Goal: Navigation & Orientation: Find specific page/section

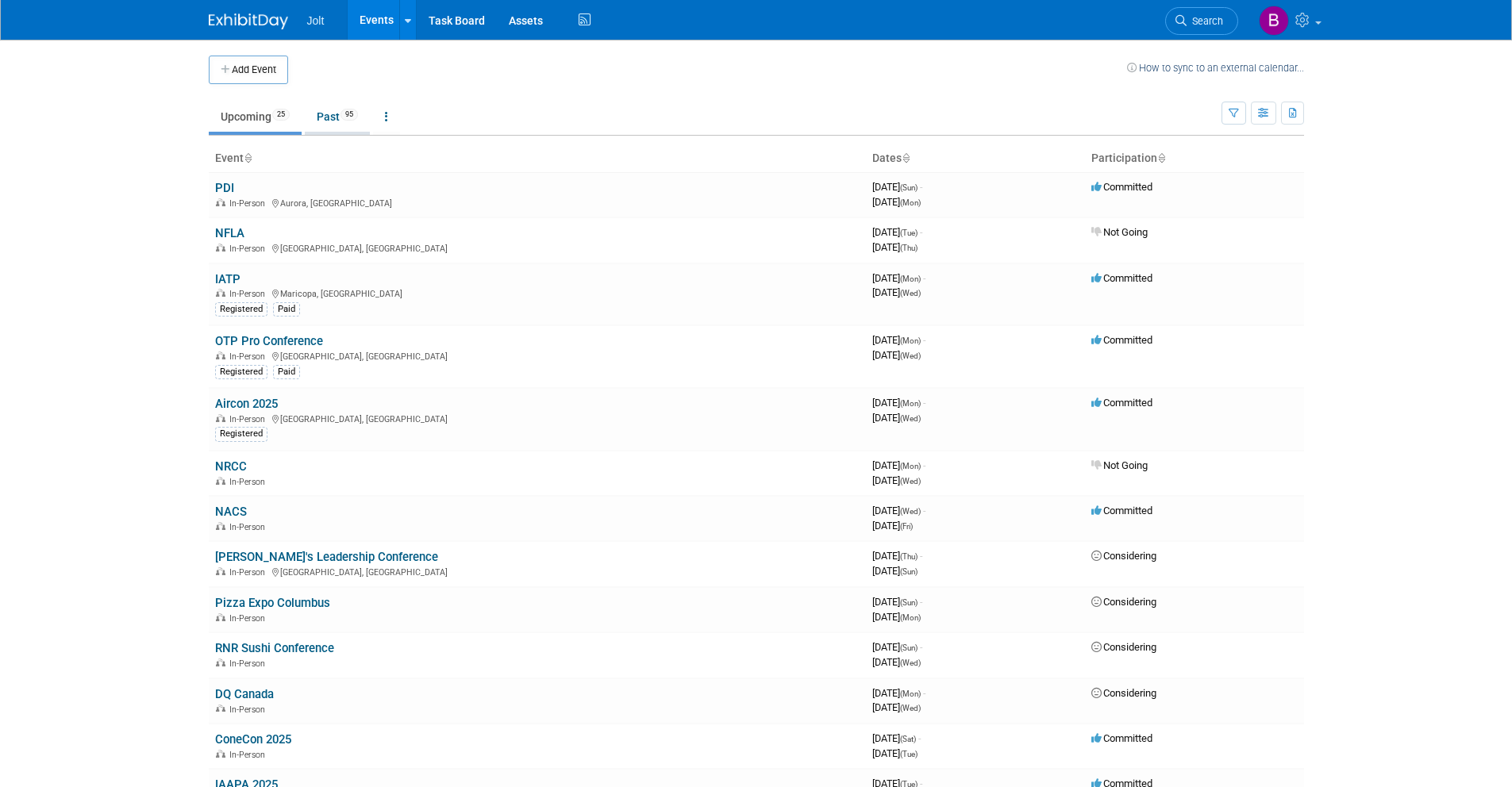
click at [332, 114] on link "Past 95" at bounding box center [337, 116] width 65 height 30
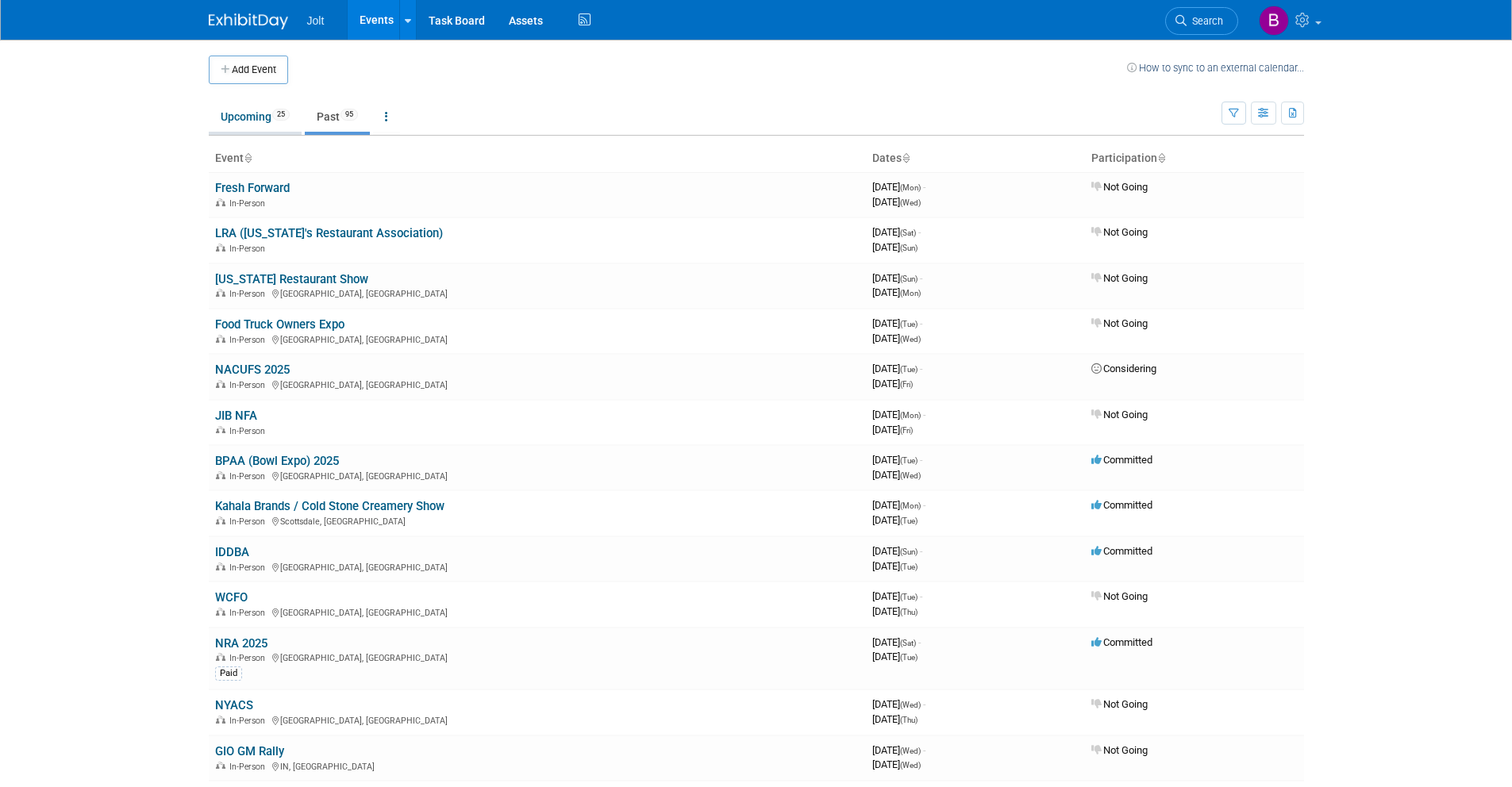
click at [236, 125] on link "Upcoming 25" at bounding box center [254, 116] width 93 height 30
